Goal: Task Accomplishment & Management: Manage account settings

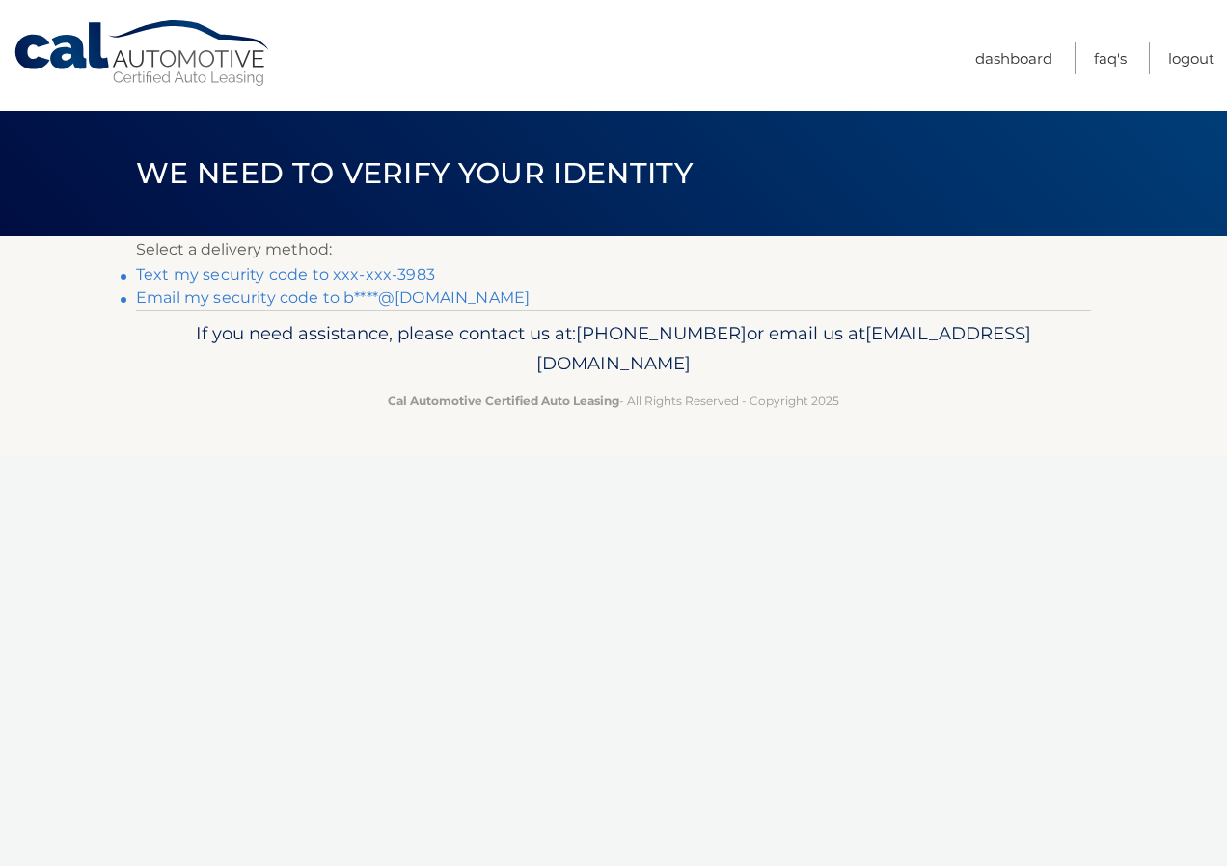
click at [259, 275] on link "Text my security code to xxx-xxx-3983" at bounding box center [285, 274] width 299 height 18
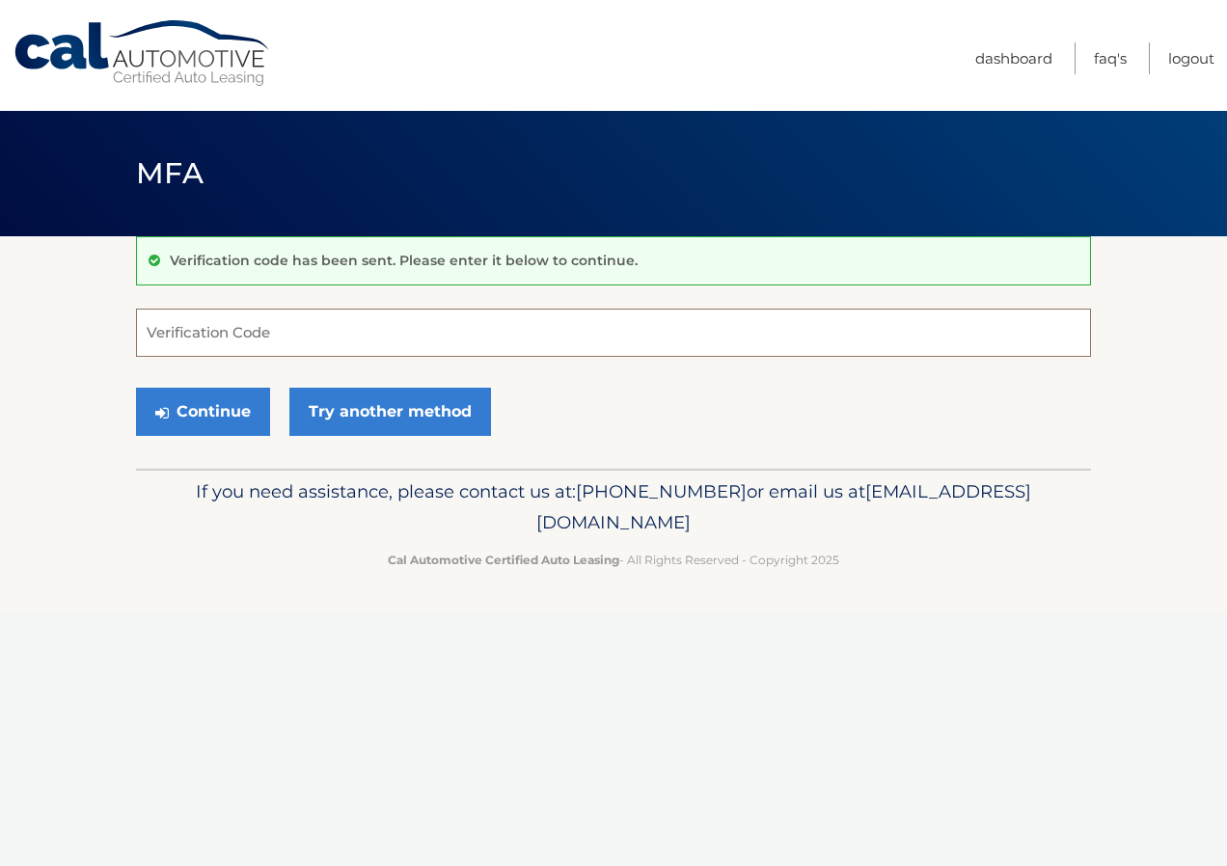
click at [300, 325] on input "Verification Code" at bounding box center [613, 333] width 955 height 48
type input "311616"
click at [136, 388] on button "Continue" at bounding box center [203, 412] width 134 height 48
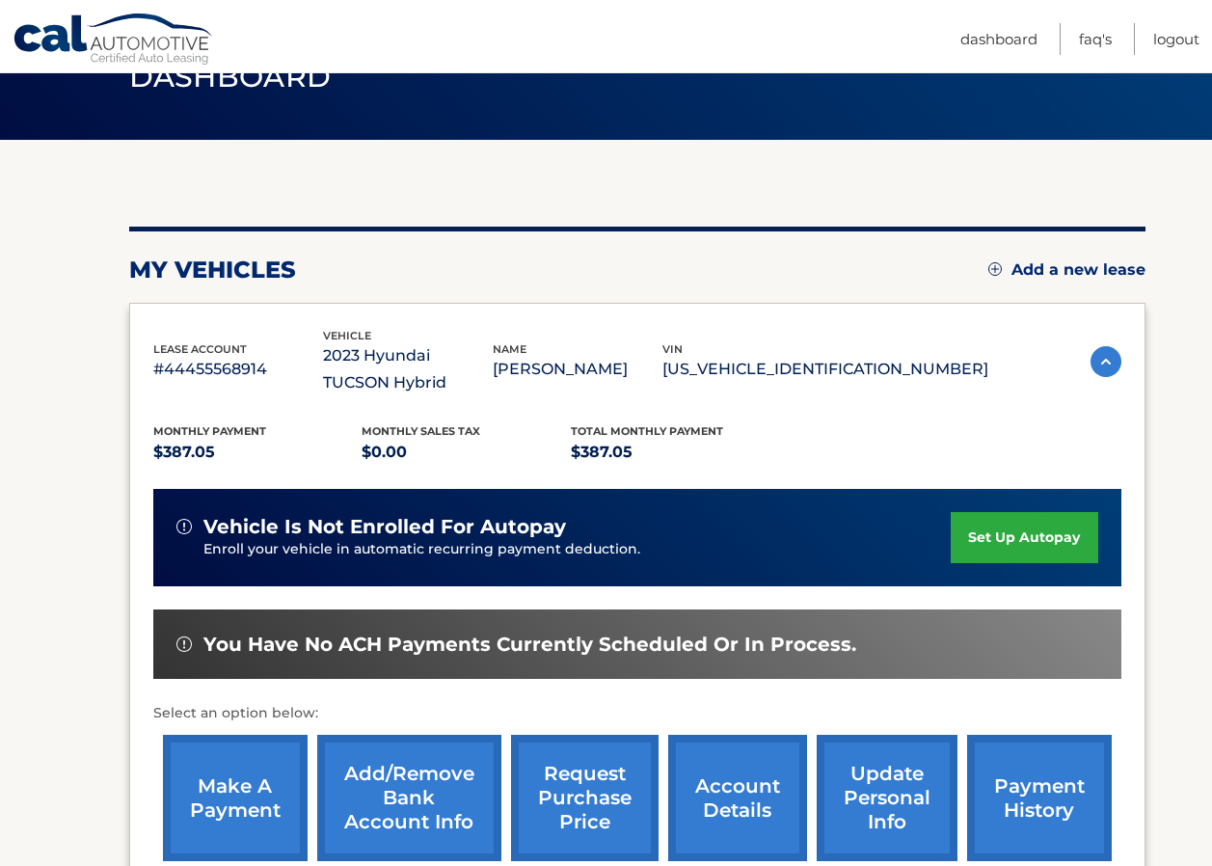
scroll to position [193, 0]
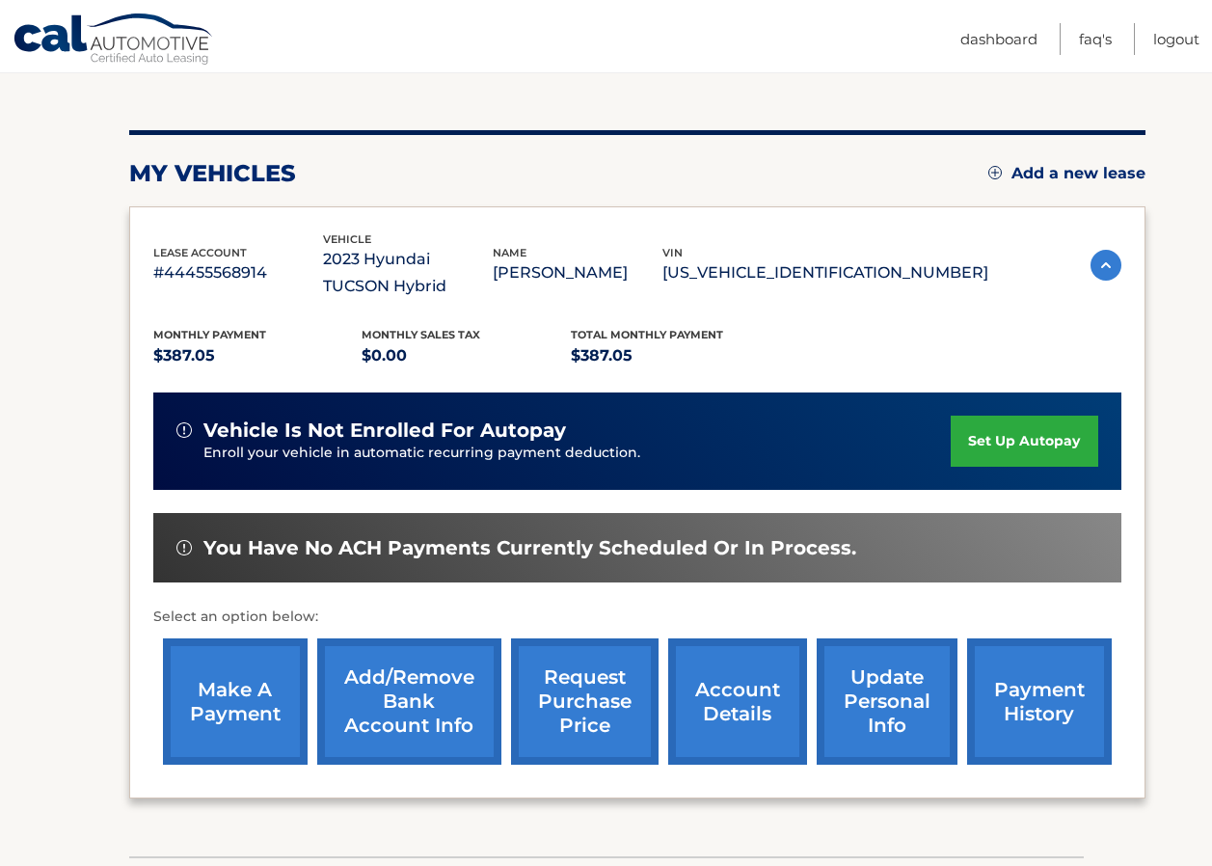
click at [249, 694] on link "make a payment" at bounding box center [235, 701] width 145 height 126
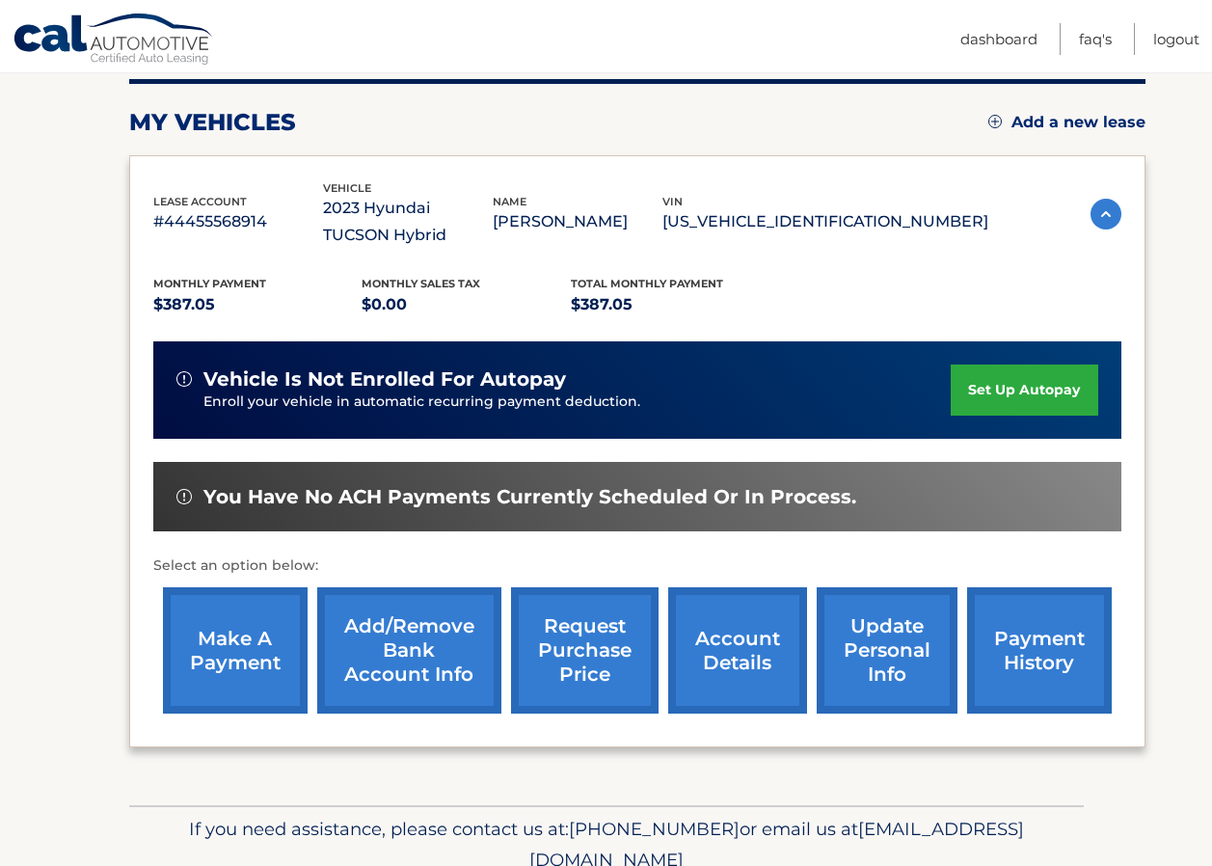
scroll to position [289, 0]
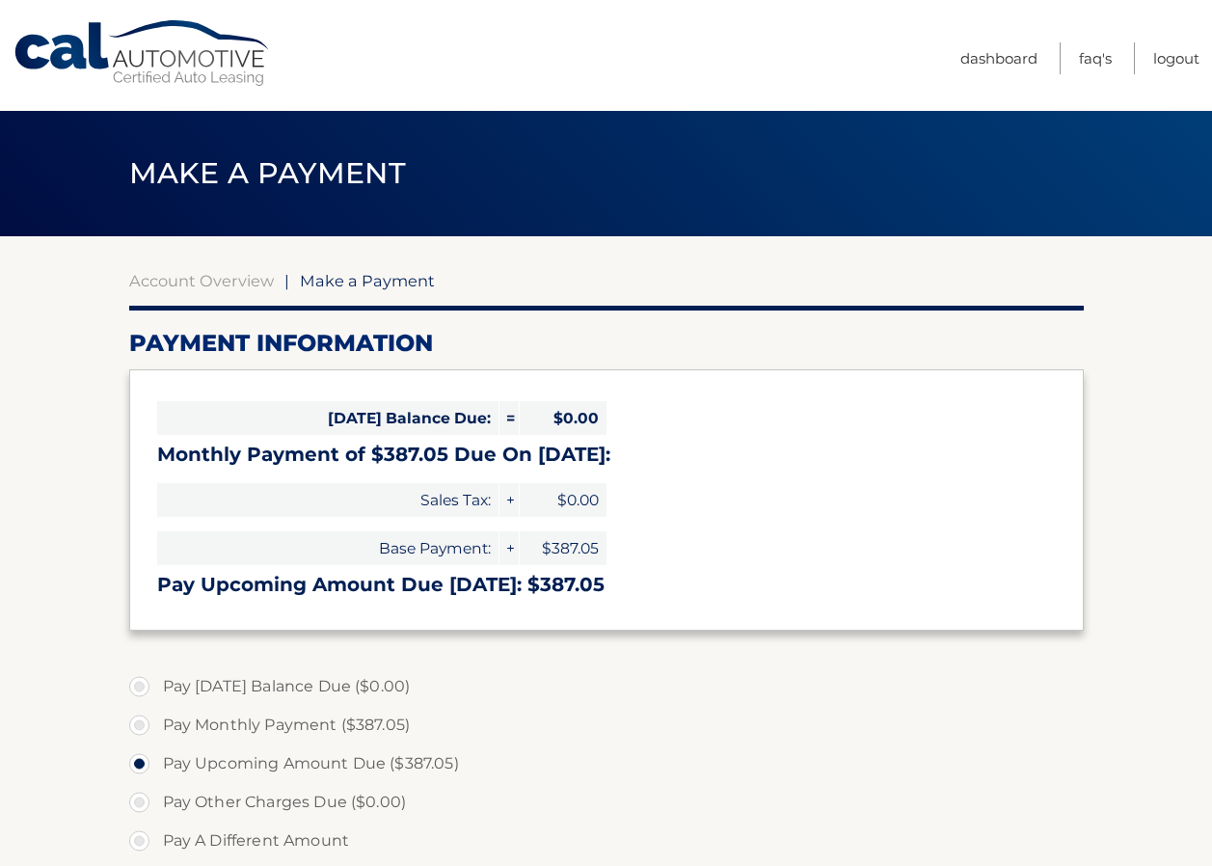
select select "ZjEzZjM0ODQtY2RlZC00MzYwLWE0ZTEtN2Y5ODYwMDI1N2Ew"
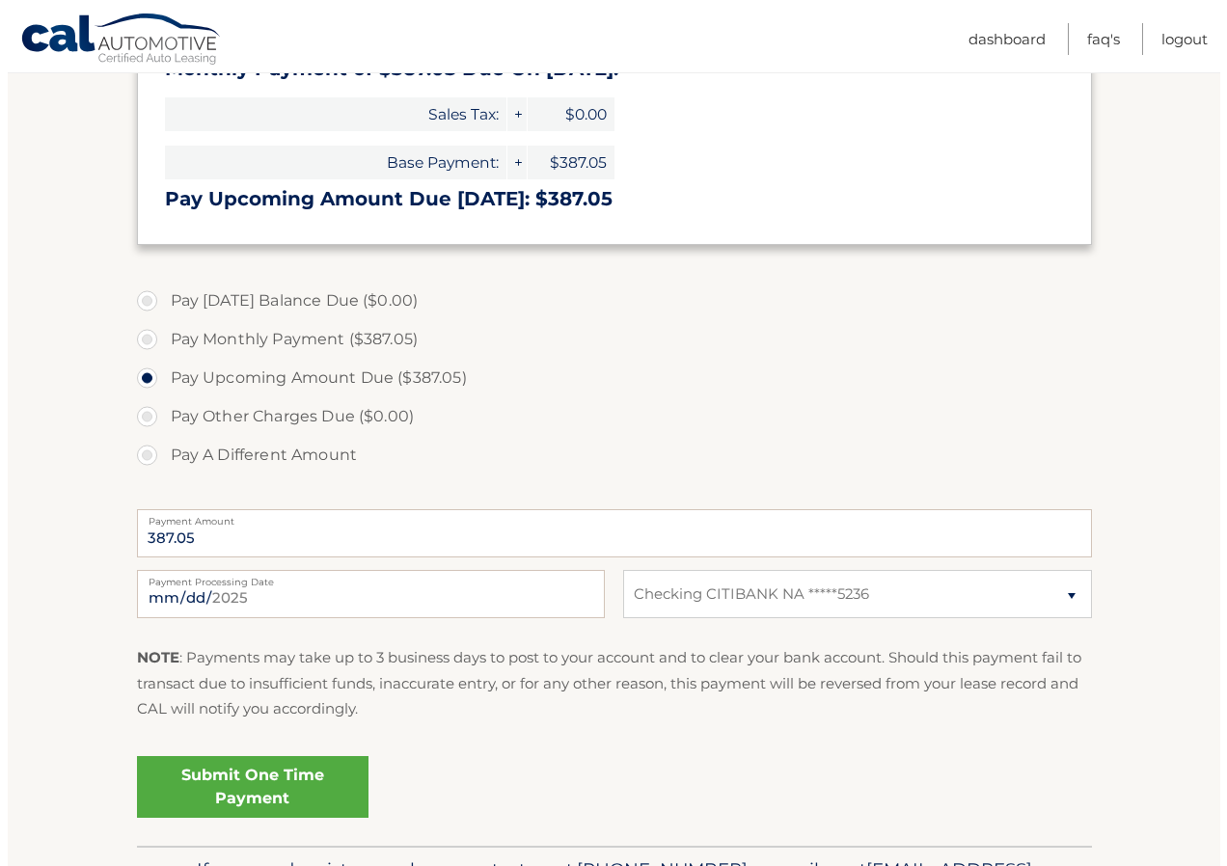
scroll to position [482, 0]
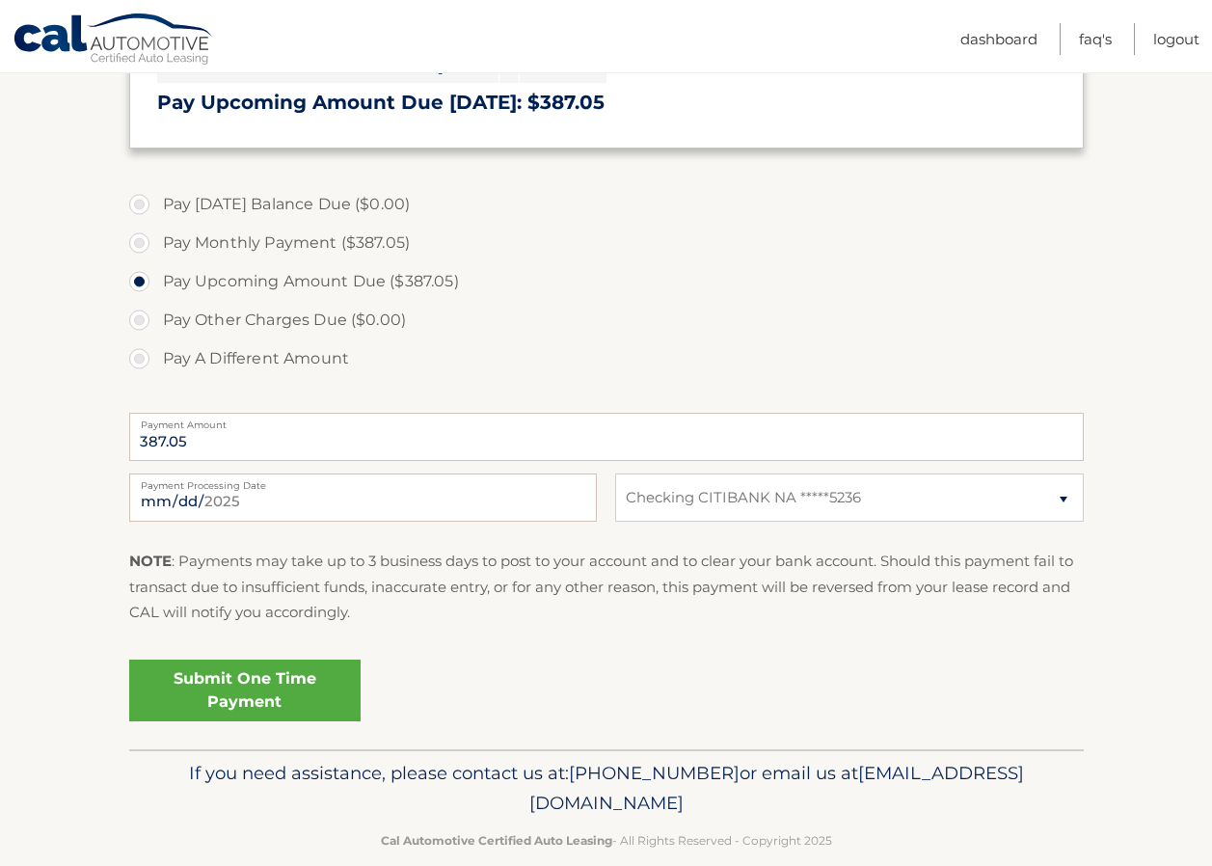
click at [229, 682] on link "Submit One Time Payment" at bounding box center [244, 691] width 231 height 62
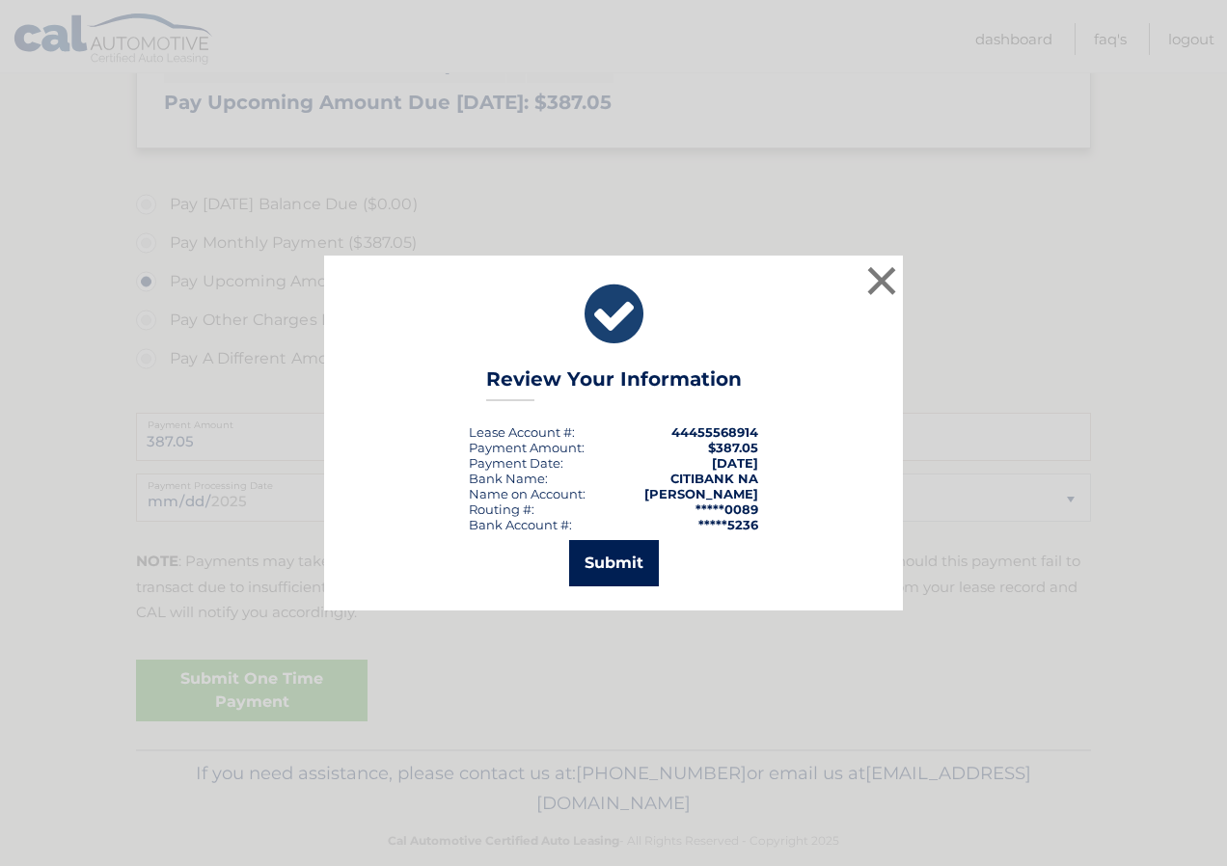
click at [602, 562] on button "Submit" at bounding box center [614, 563] width 90 height 46
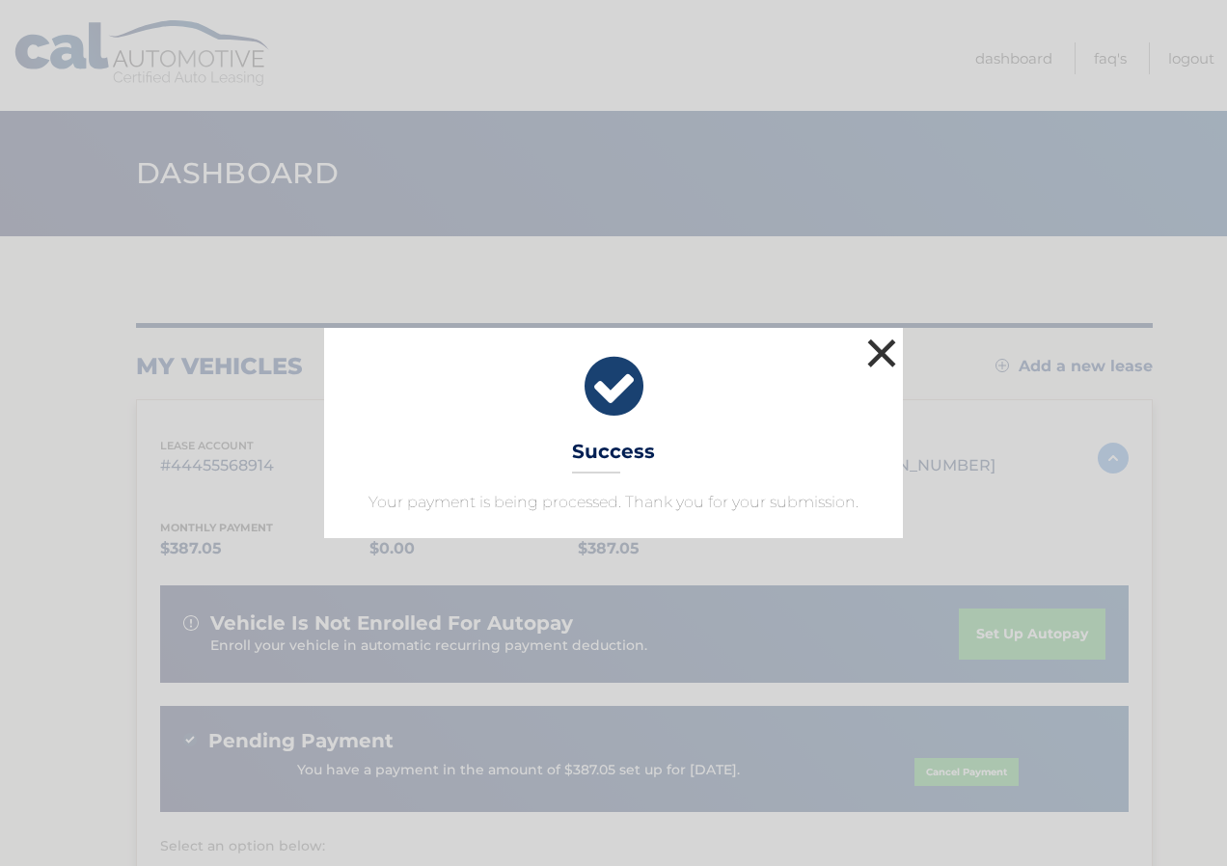
click at [881, 354] on button "×" at bounding box center [881, 353] width 39 height 39
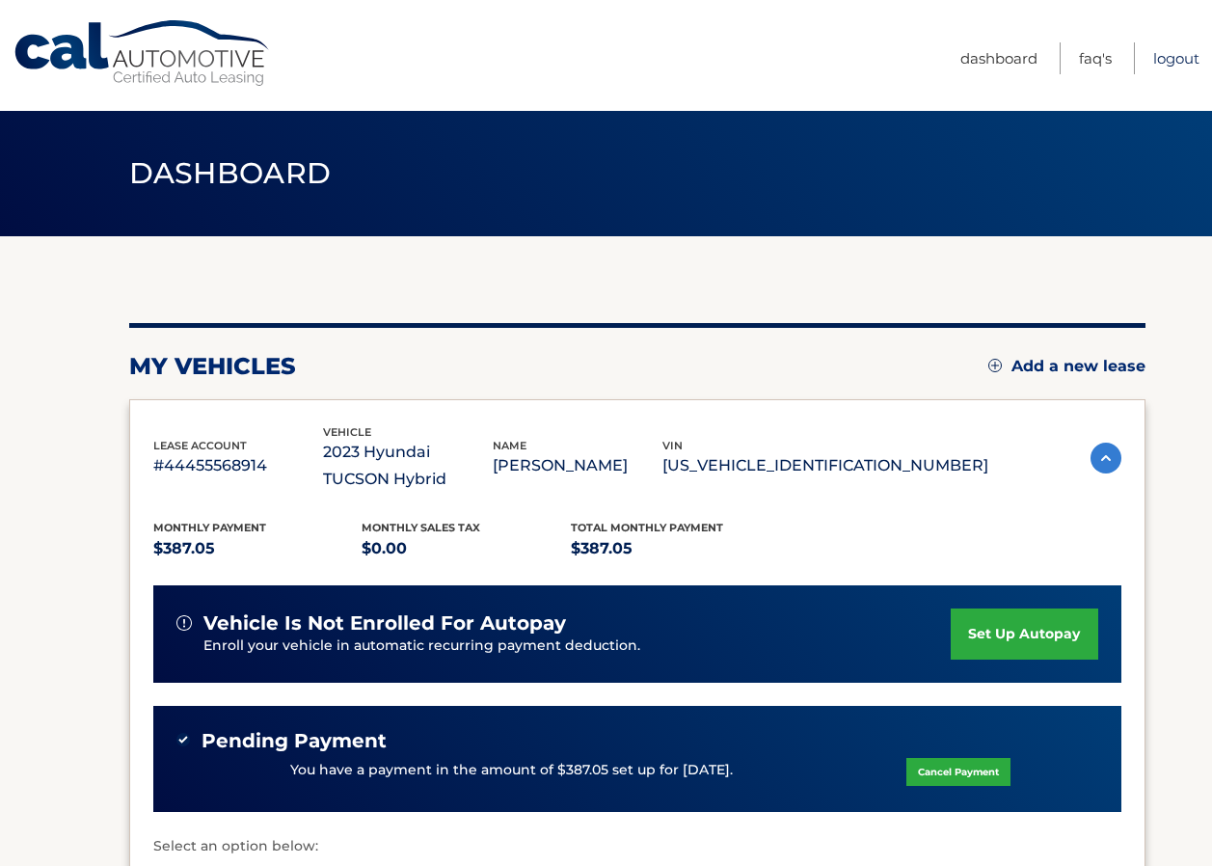
click at [1160, 58] on link "Logout" at bounding box center [1176, 58] width 46 height 32
